Goal: Find specific page/section: Find specific page/section

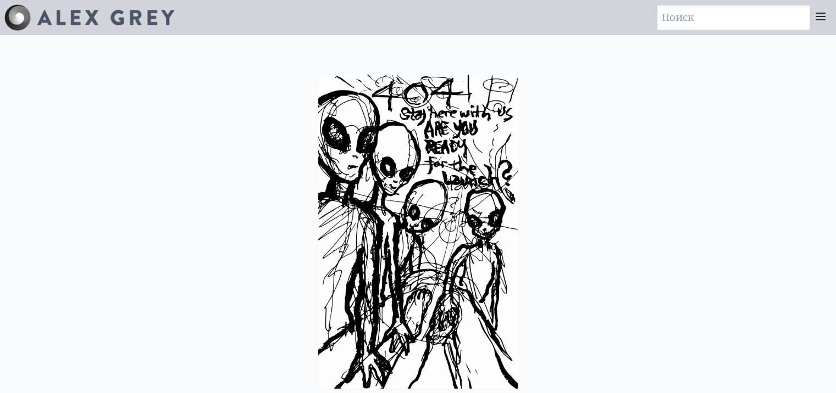
click at [114, 26] on div at bounding box center [89, 17] width 170 height 26
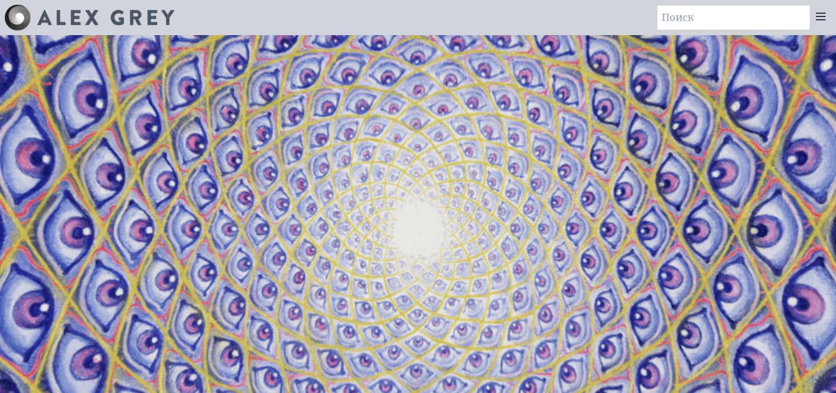
click at [814, 13] on icon at bounding box center [820, 16] width 13 height 13
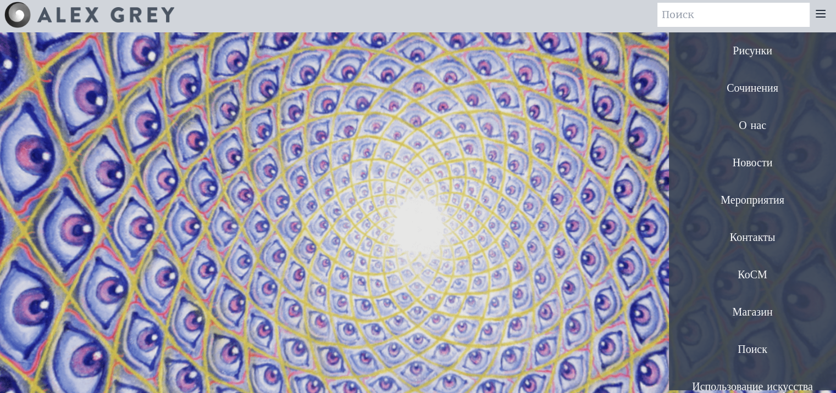
scroll to position [55, 0]
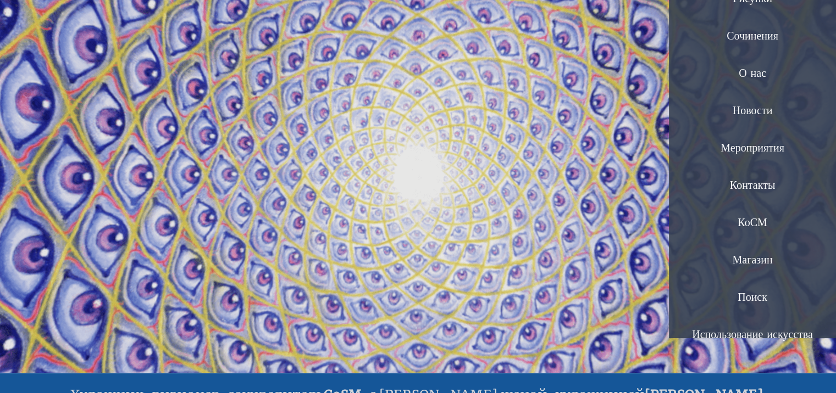
click at [752, 260] on ya-tr-span "Магазин" at bounding box center [752, 260] width 40 height 12
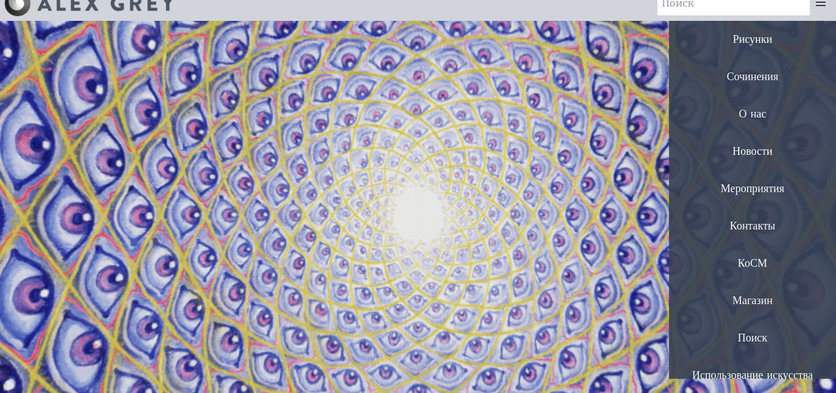
scroll to position [0, 0]
